Goal: Information Seeking & Learning: Learn about a topic

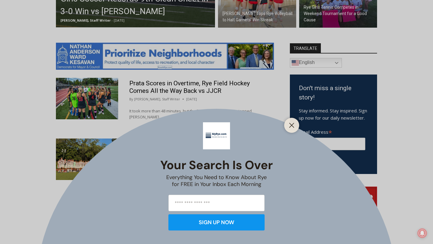
scroll to position [305, 0]
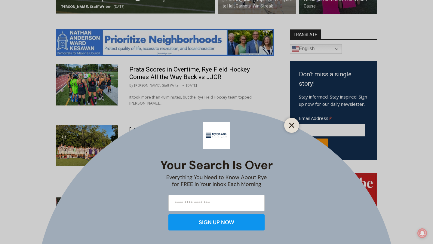
click at [292, 125] on line "Close" at bounding box center [292, 125] width 4 height 4
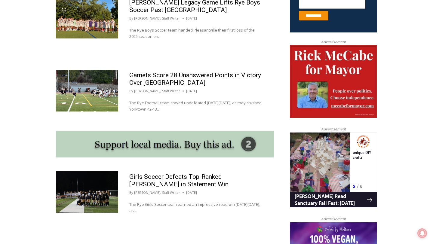
scroll to position [435, 0]
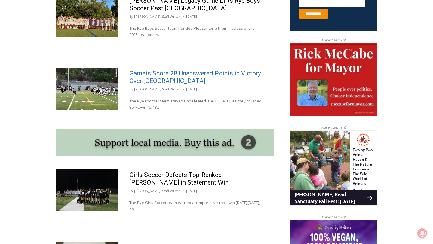
click at [177, 73] on link "Garnets Score 28 Unanswered Points in Victory Over [GEOGRAPHIC_DATA]" at bounding box center [195, 77] width 132 height 15
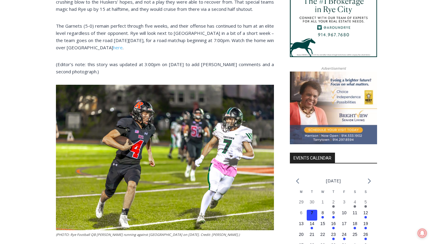
scroll to position [591, 0]
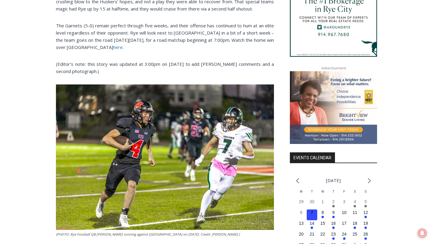
click at [113, 46] on link "here" at bounding box center [118, 47] width 10 height 6
